Goal: Task Accomplishment & Management: Use online tool/utility

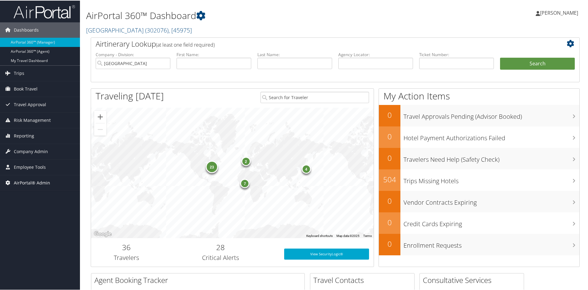
click at [35, 181] on span "AirPortal® Admin" at bounding box center [32, 182] width 36 height 15
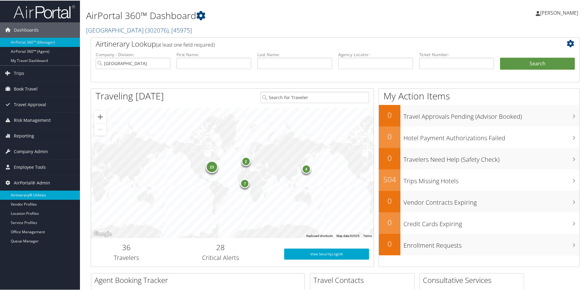
click at [33, 192] on link "Airtinerary® Utilities" at bounding box center [40, 194] width 80 height 9
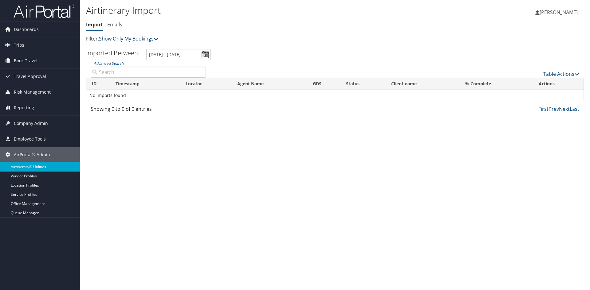
click at [127, 38] on link "Show Only My Bookings" at bounding box center [129, 38] width 60 height 7
click at [127, 48] on link "Show My TMC Bookings" at bounding box center [141, 48] width 81 height 10
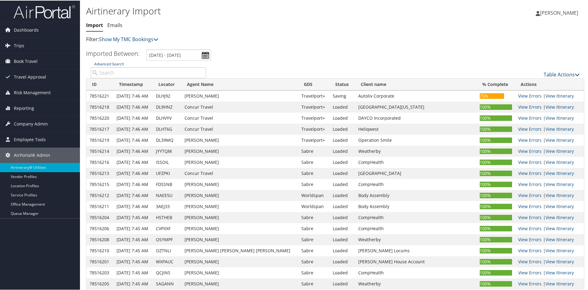
click at [549, 74] on link "Table Actions" at bounding box center [561, 74] width 36 height 7
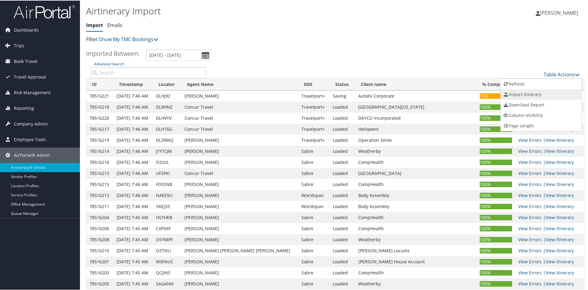
click at [516, 96] on link "Import Itinerary" at bounding box center [540, 94] width 81 height 10
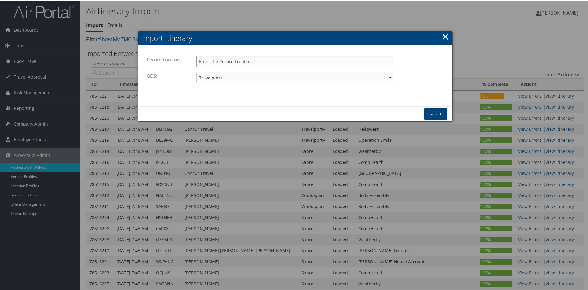
click at [232, 62] on input "Record Locator:" at bounding box center [295, 60] width 198 height 11
paste input "DLHWMX"
type input "DLHWMX"
click at [434, 115] on button "Import" at bounding box center [435, 113] width 23 height 11
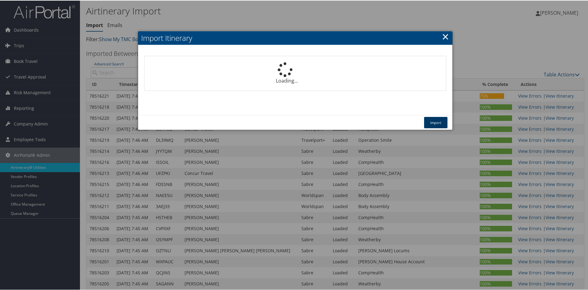
select select "1P"
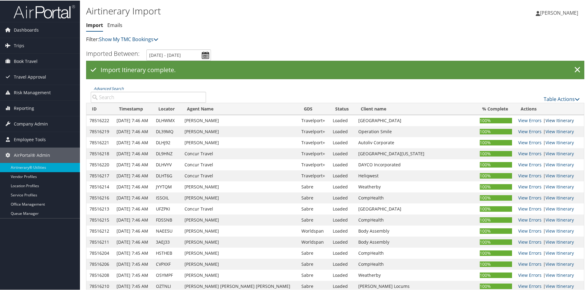
click at [545, 121] on link "View Itinerary" at bounding box center [559, 120] width 28 height 6
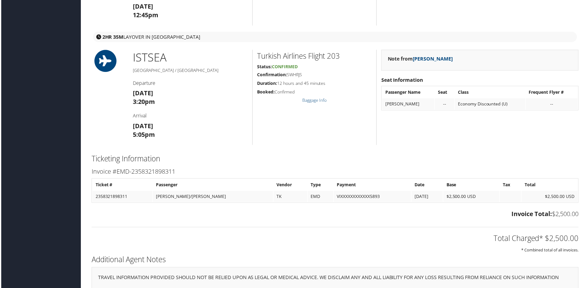
scroll to position [656, 0]
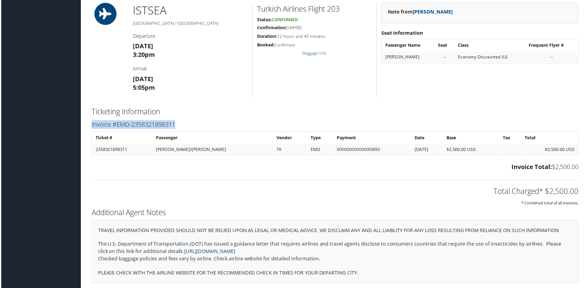
drag, startPoint x: 91, startPoint y: 122, endPoint x: 181, endPoint y: 125, distance: 90.1
click at [181, 125] on h3 "Invoice #EMD-2358321898311" at bounding box center [335, 125] width 489 height 9
click at [135, 175] on div "Total Charged* $2,500.00 * Combined total of all invoices." at bounding box center [335, 191] width 498 height 33
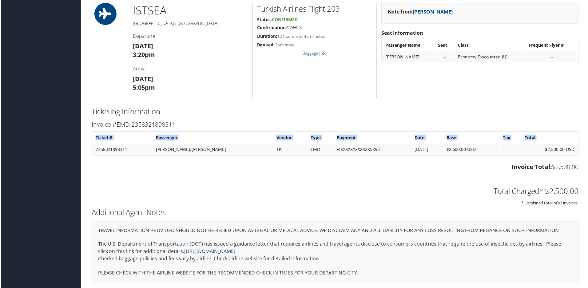
drag, startPoint x: 93, startPoint y: 146, endPoint x: 581, endPoint y: 145, distance: 487.2
click at [581, 145] on div "Invoice #EMD-2358321898311 Ticket # Passenger Vendor Type Payment Date Base Tax…" at bounding box center [335, 147] width 498 height 55
click at [575, 170] on div "Invoice Total: $2,500.00" at bounding box center [335, 169] width 498 height 12
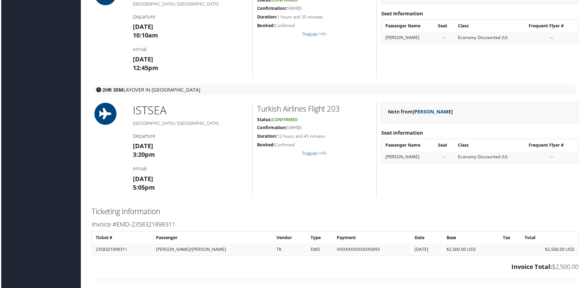
scroll to position [523, 0]
